Goal: Find specific page/section: Find specific page/section

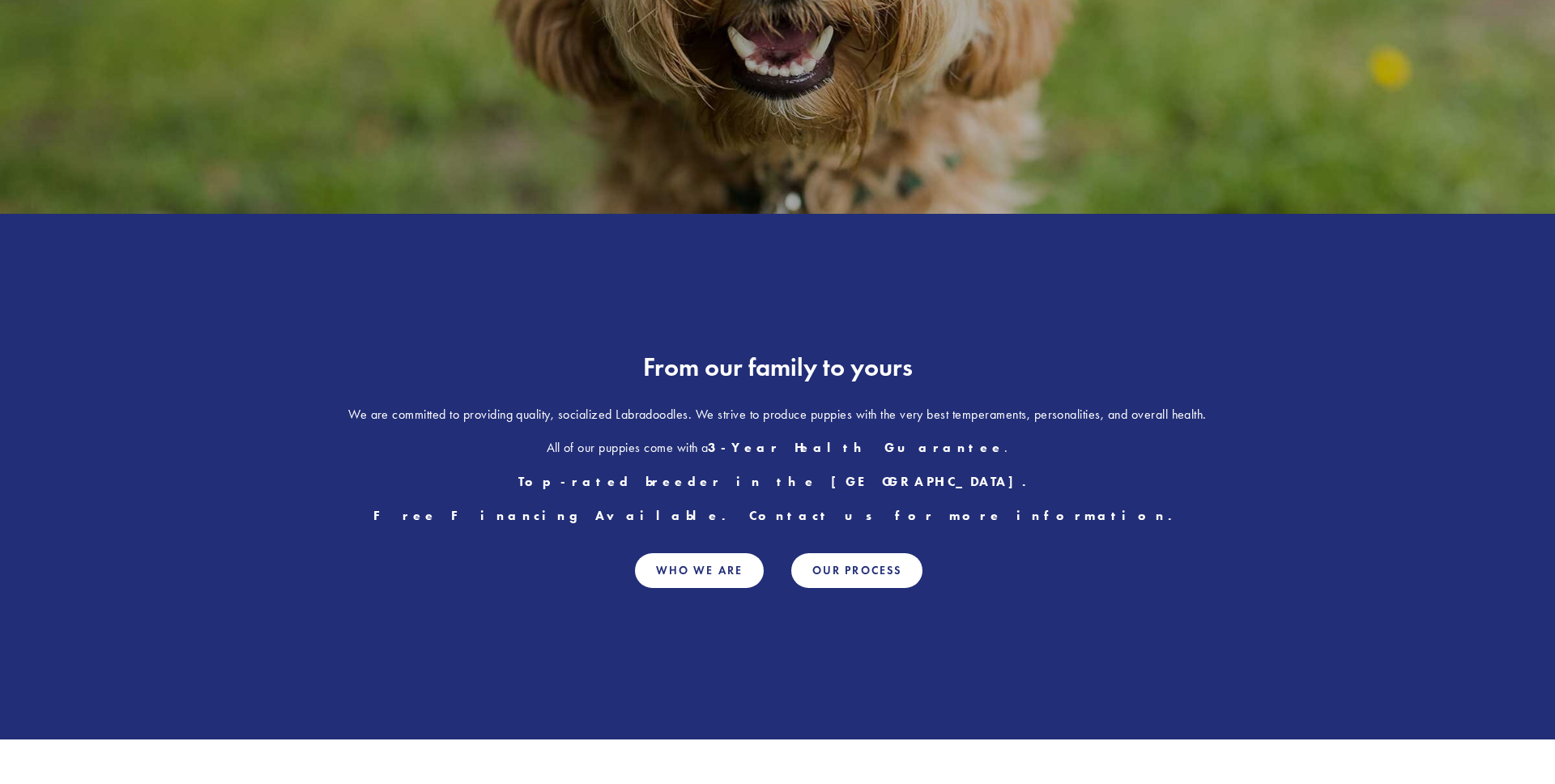
scroll to position [427, 0]
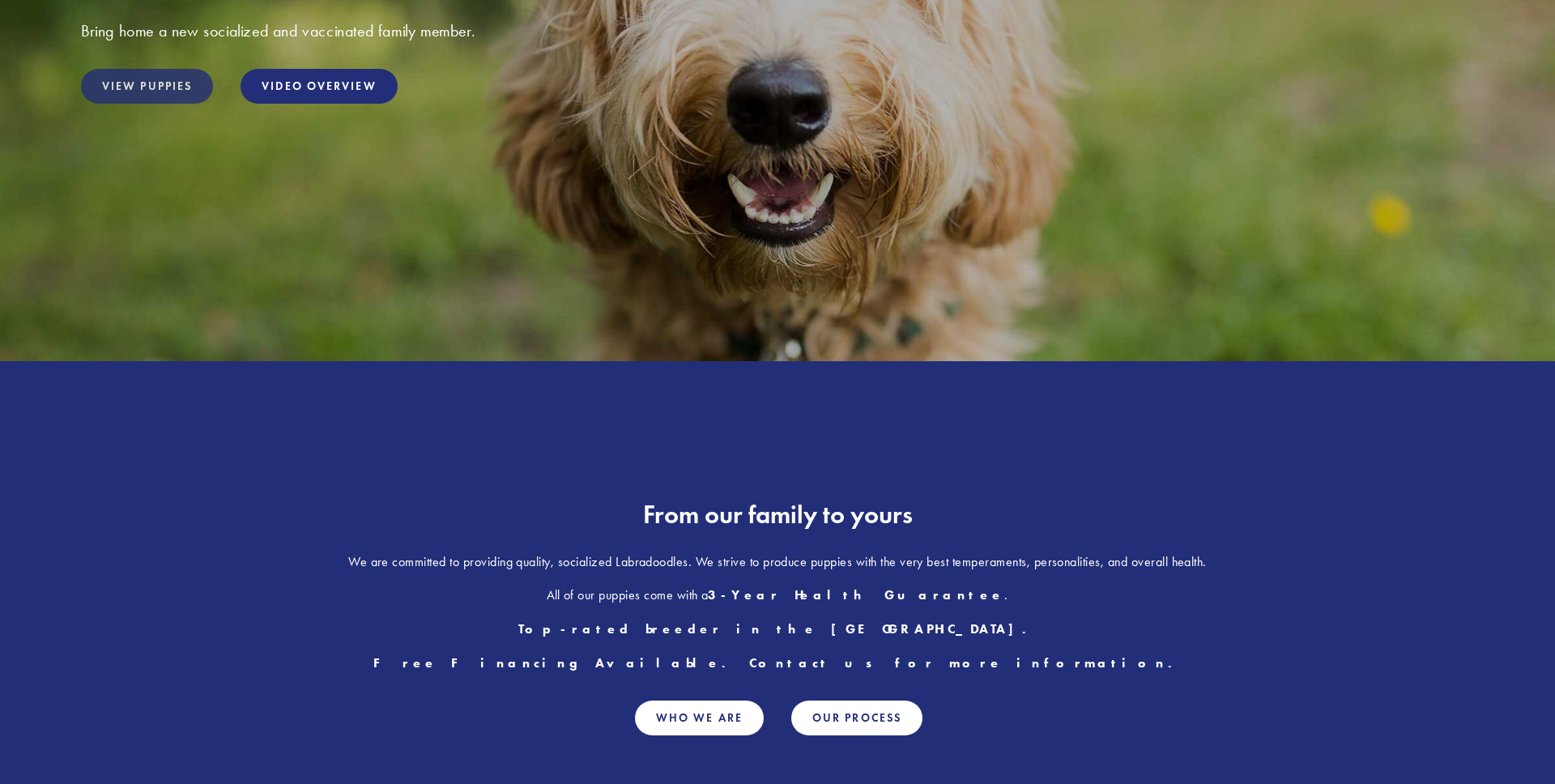
click at [200, 94] on link "View Puppies" at bounding box center [146, 86] width 132 height 34
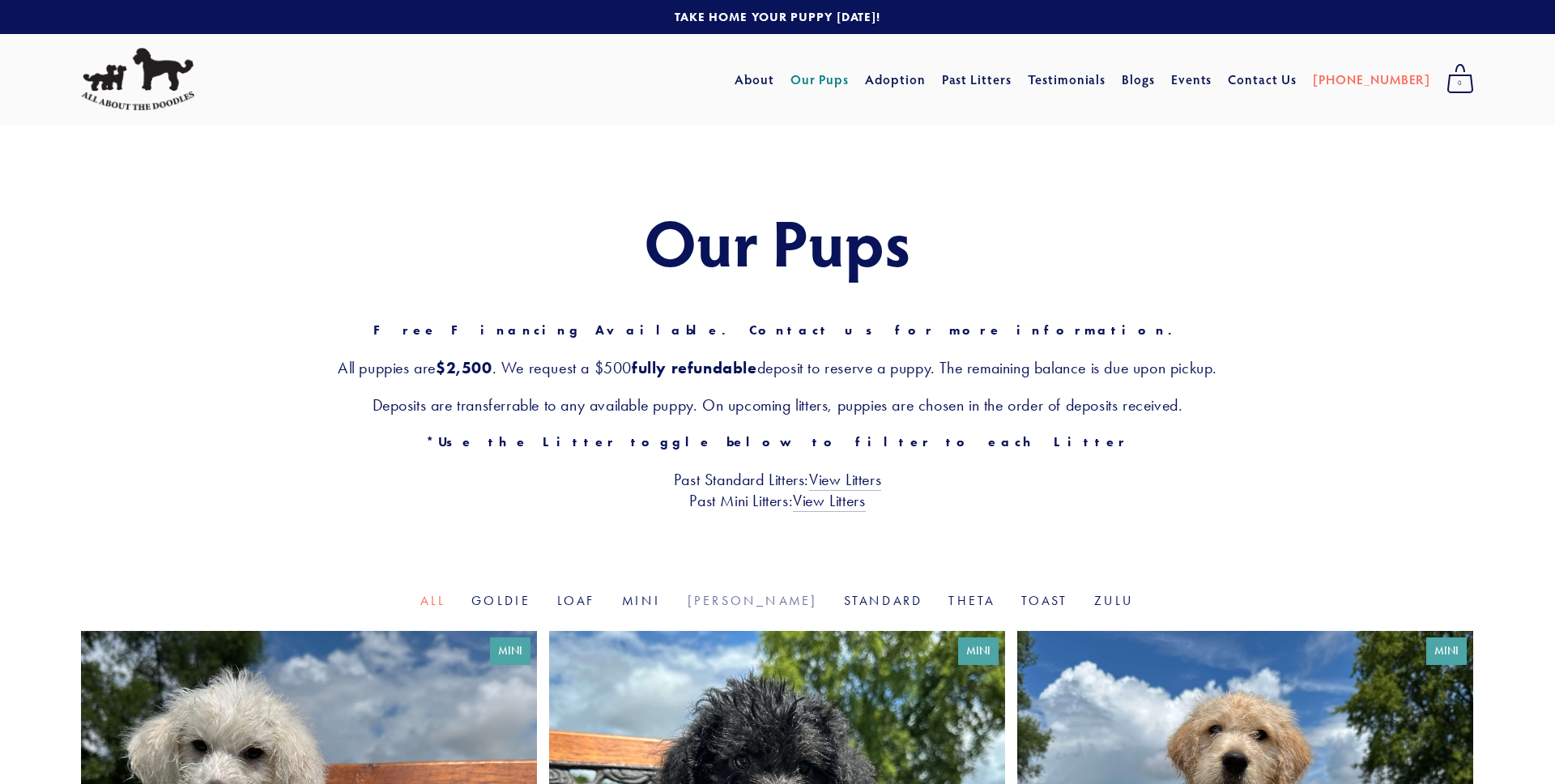
click at [751, 607] on link "[PERSON_NAME]" at bounding box center [752, 601] width 130 height 15
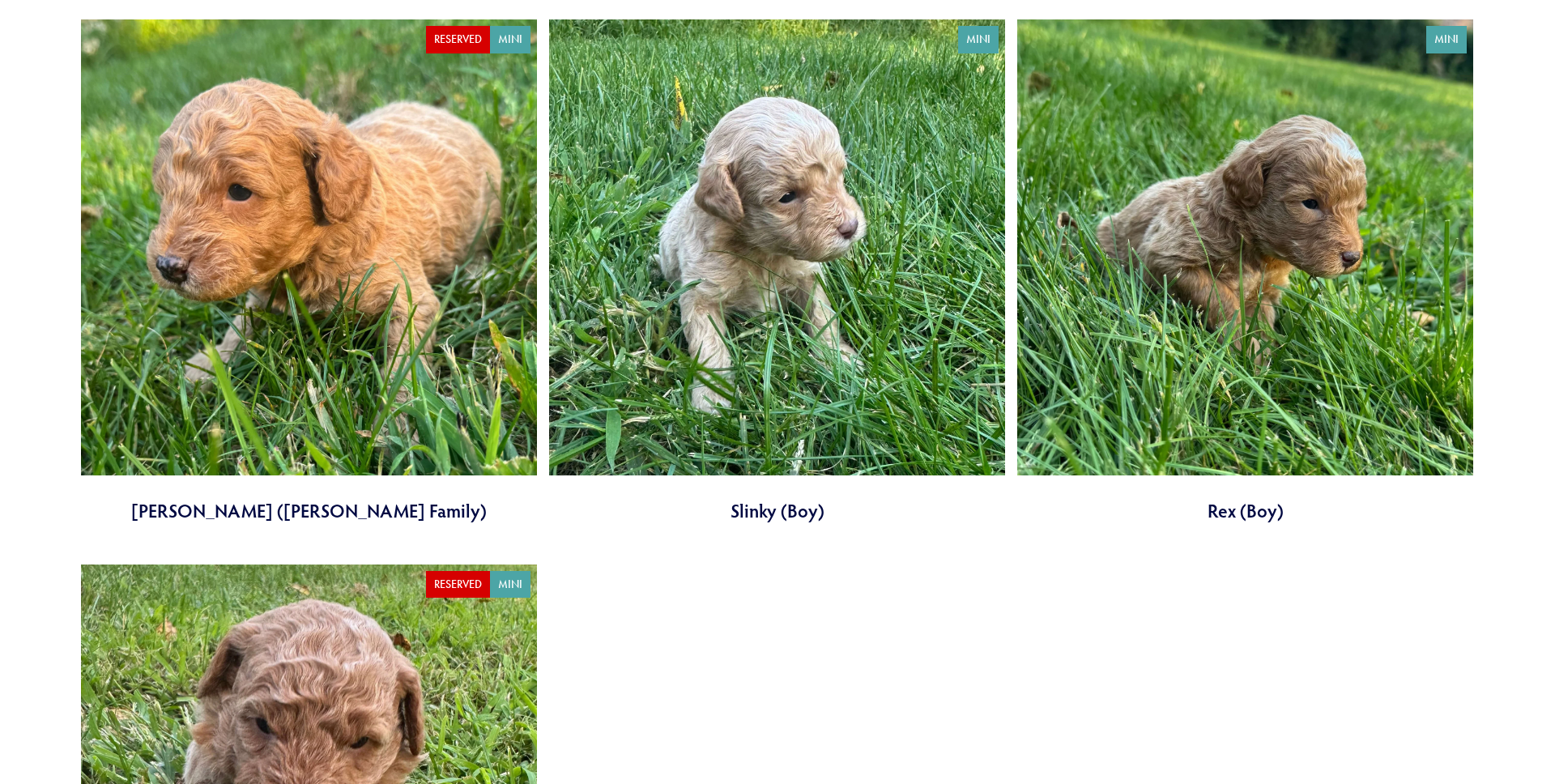
scroll to position [1163, 0]
